Goal: Check status: Check status

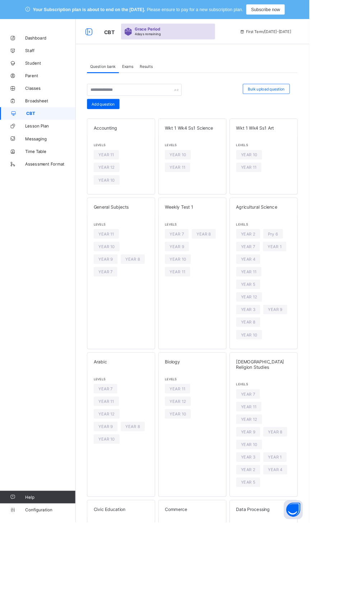
click at [146, 75] on span "Exams" at bounding box center [145, 75] width 13 height 5
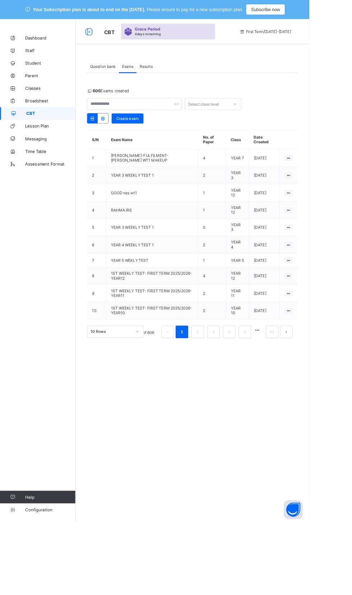
click at [167, 75] on span "Results" at bounding box center [166, 75] width 15 height 5
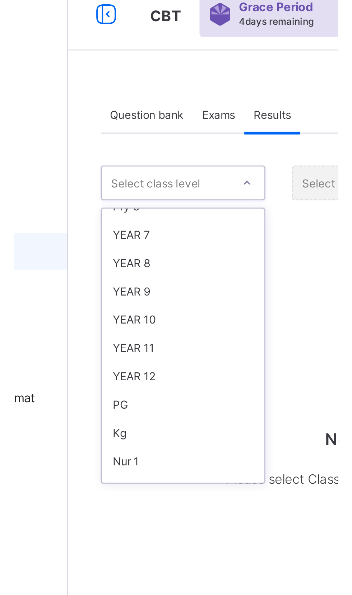
scroll to position [105, 0]
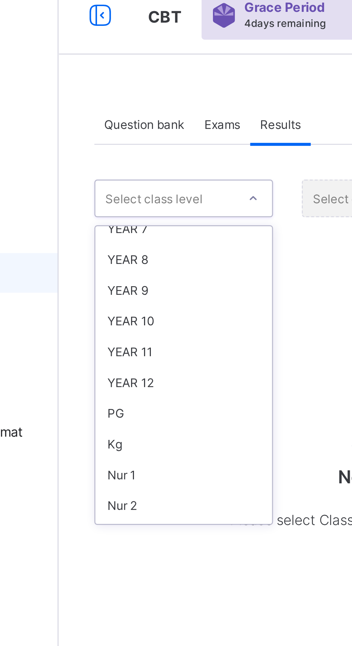
click at [119, 166] on div "YEAR 12" at bounding box center [131, 168] width 64 height 11
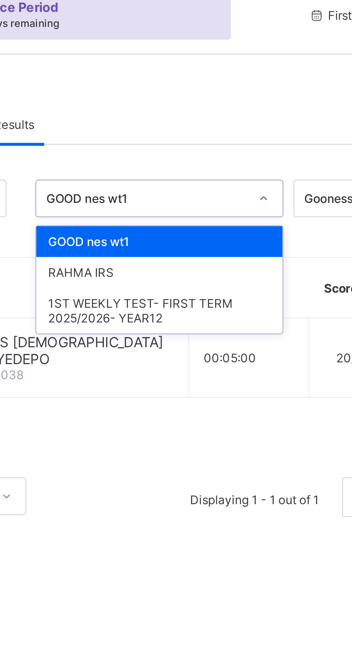
click at [225, 144] on div "1ST WEEKLY TEST- FIRST TERM 2025/2026- YEAR12" at bounding box center [218, 143] width 89 height 17
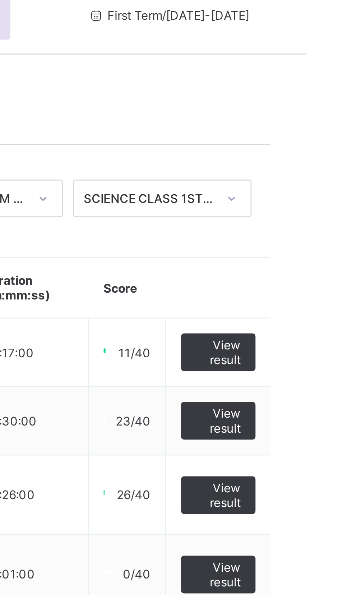
click at [321, 159] on span "View result" at bounding box center [320, 158] width 16 height 11
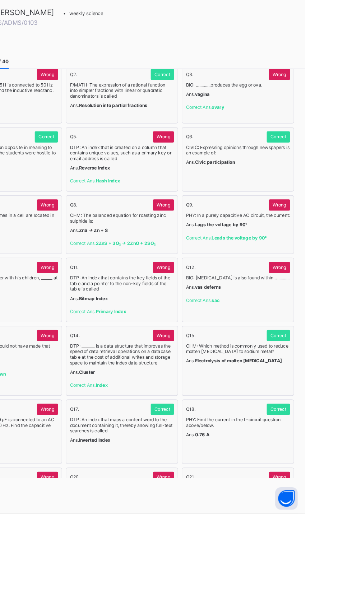
scroll to position [0, 0]
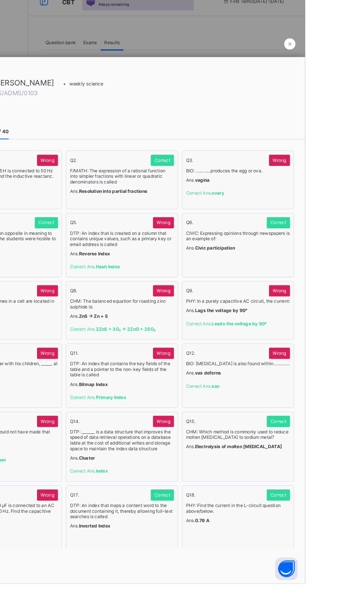
click at [339, 73] on span "×" at bounding box center [337, 77] width 4 height 8
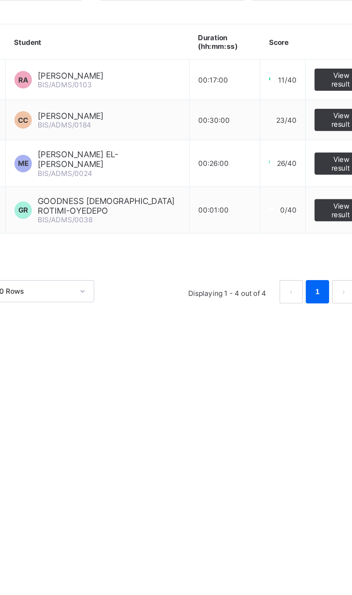
click at [316, 180] on span "View result" at bounding box center [320, 182] width 16 height 11
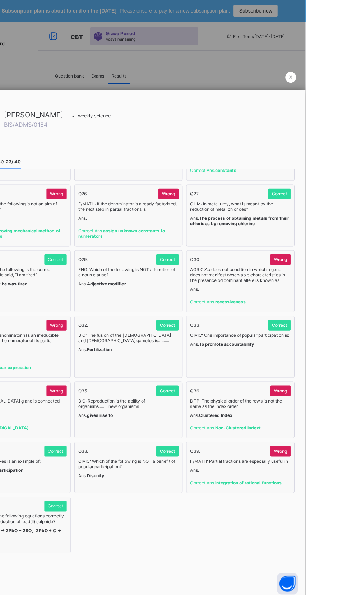
scroll to position [1777, 0]
click at [339, 73] on span "×" at bounding box center [337, 77] width 4 height 8
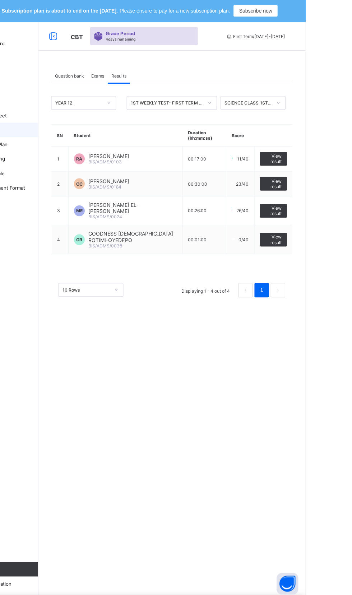
scroll to position [0, 0]
click at [319, 204] on span "View result" at bounding box center [320, 209] width 16 height 11
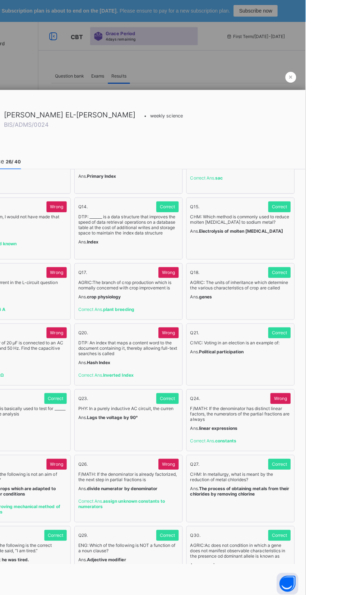
scroll to position [222, 0]
